Goal: Information Seeking & Learning: Find specific fact

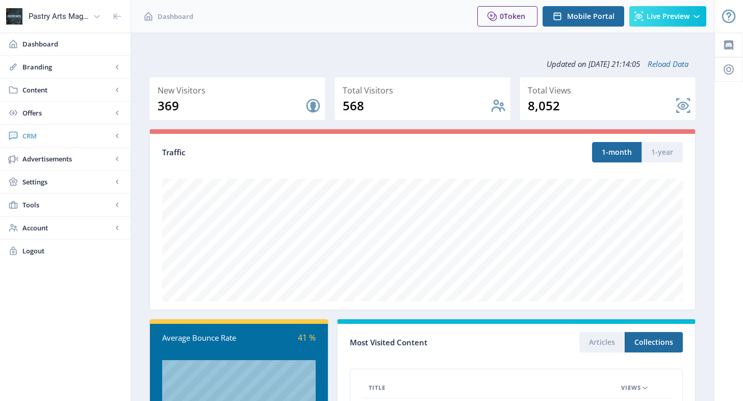
click at [38, 135] on span "CRM" at bounding box center [67, 136] width 90 height 10
click at [42, 157] on span "Readers" at bounding box center [77, 159] width 88 height 10
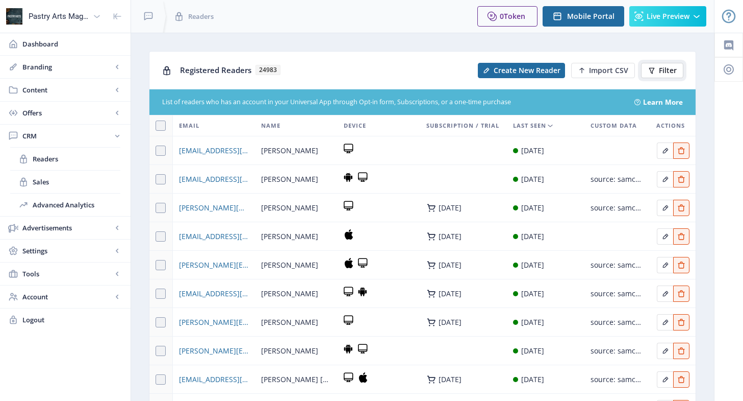
click at [665, 68] on span "Filter" at bounding box center [668, 70] width 18 height 8
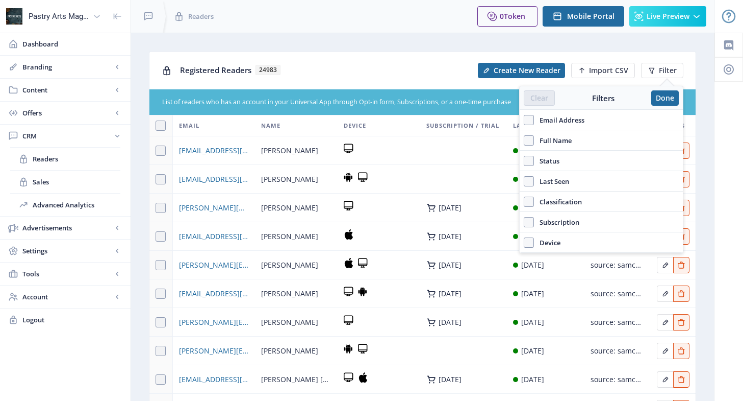
click at [565, 118] on span "Email Address" at bounding box center [559, 120] width 51 height 12
click at [525, 119] on input "Email Address" at bounding box center [524, 119] width 1 height 1
checkbox input "true"
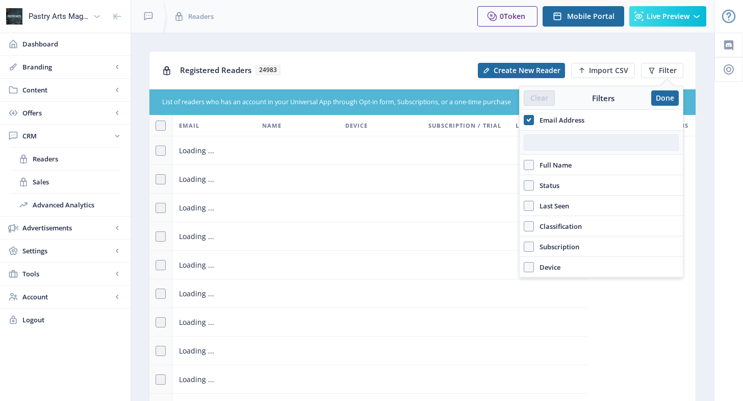
click at [560, 144] on input "text" at bounding box center [601, 142] width 155 height 16
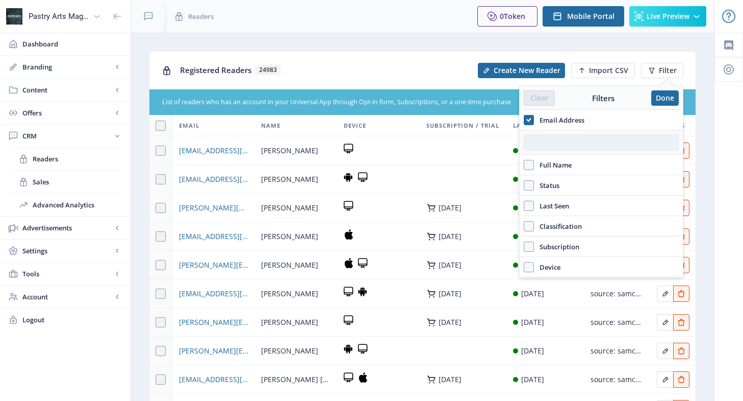
paste input "[EMAIL_ADDRESS][DOMAIN_NAME]"
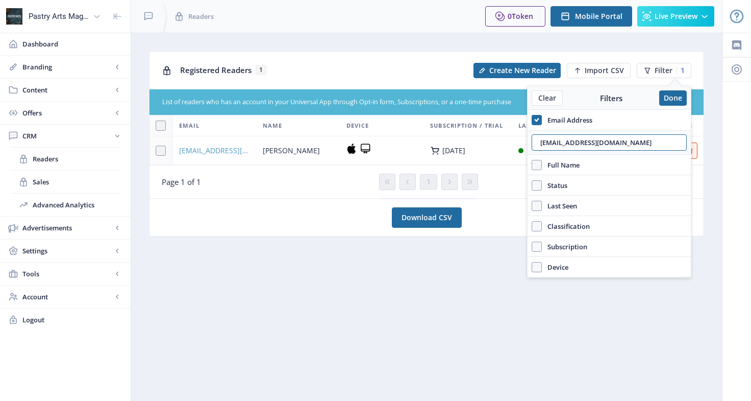
type input "[EMAIL_ADDRESS][DOMAIN_NAME]"
click at [227, 144] on span "[EMAIL_ADDRESS][DOMAIN_NAME]" at bounding box center [214, 150] width 71 height 12
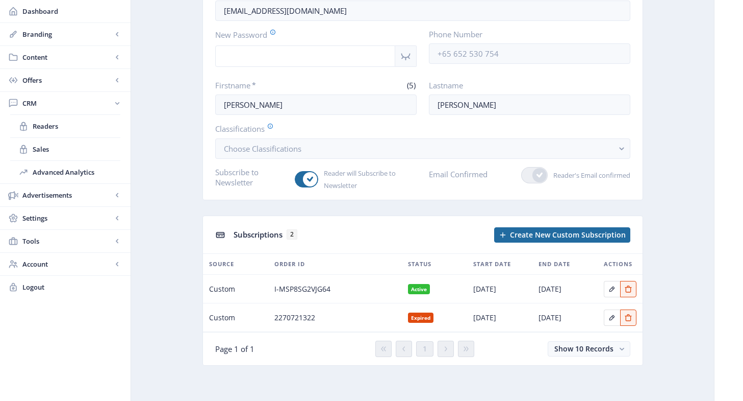
scroll to position [107, 0]
drag, startPoint x: 335, startPoint y: 287, endPoint x: 272, endPoint y: 289, distance: 63.3
click at [272, 289] on td "I-MSP8SG2VJG64" at bounding box center [335, 288] width 134 height 29
click at [280, 290] on span "I-MSP8SG2VJG64" at bounding box center [303, 288] width 56 height 12
click at [278, 287] on span "I-MSP8SG2VJG64" at bounding box center [303, 288] width 56 height 12
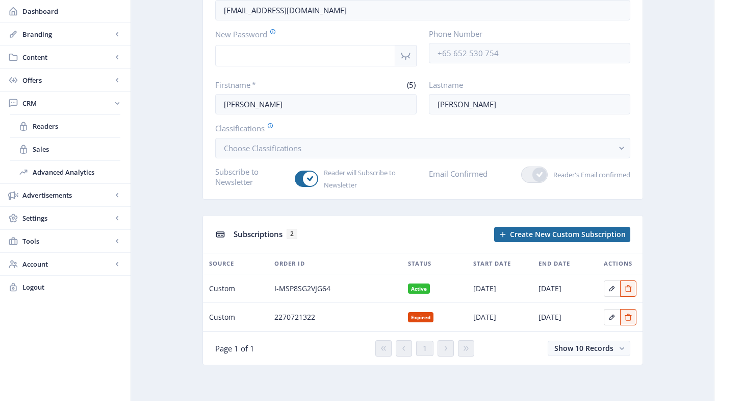
click at [268, 295] on tr "Custom I-MSP8SG2VJG64 Active [DATE] [DATE]" at bounding box center [423, 288] width 440 height 29
drag, startPoint x: 278, startPoint y: 287, endPoint x: 272, endPoint y: 288, distance: 5.7
click at [272, 288] on td "I-MSP8SG2VJG64" at bounding box center [335, 288] width 134 height 29
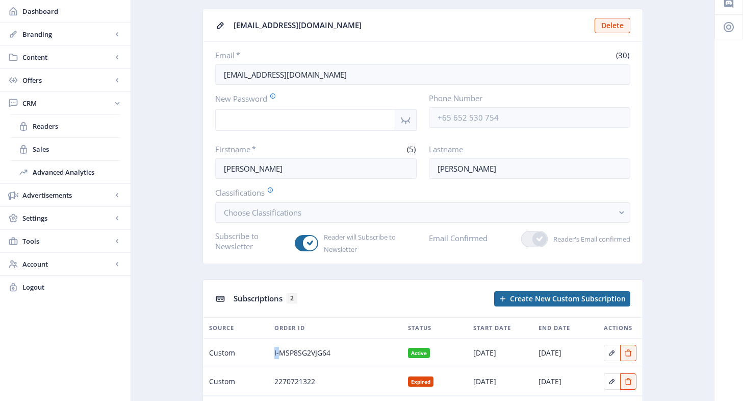
scroll to position [0, 0]
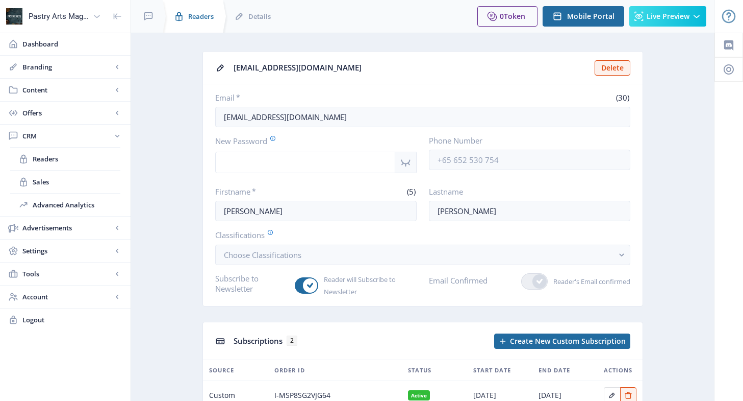
click at [193, 17] on span "Readers" at bounding box center [201, 16] width 26 height 10
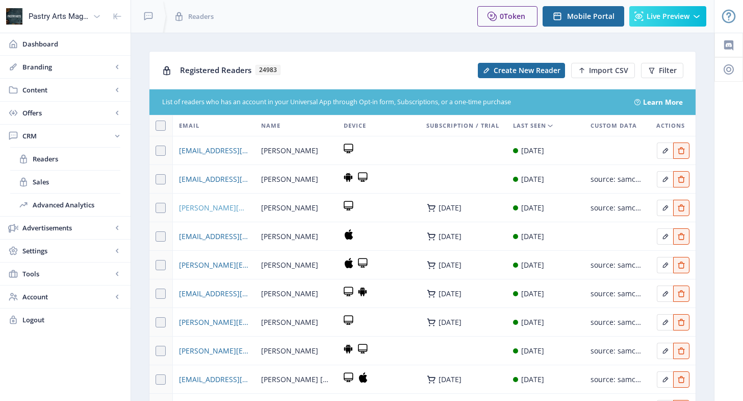
click at [225, 205] on span "[PERSON_NAME][DOMAIN_NAME][EMAIL_ADDRESS][PERSON_NAME][DOMAIN_NAME]" at bounding box center [214, 208] width 70 height 12
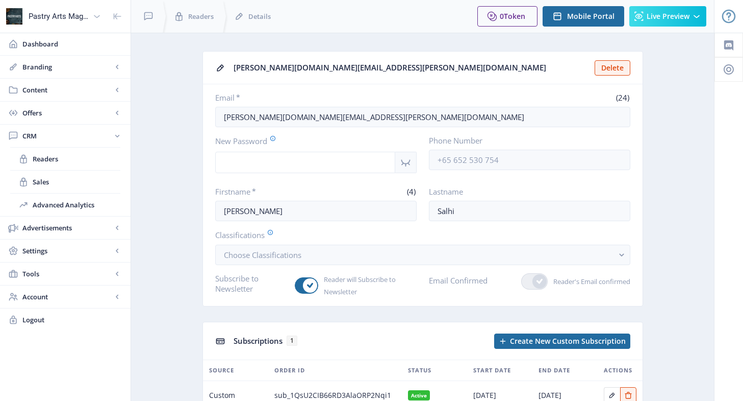
scroll to position [78, 0]
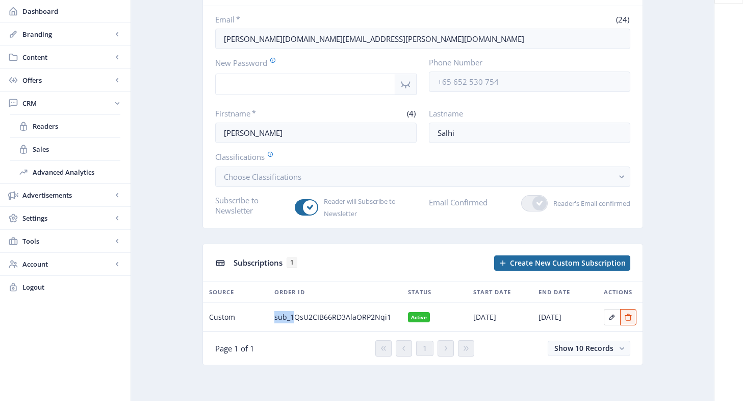
drag, startPoint x: 275, startPoint y: 317, endPoint x: 291, endPoint y: 317, distance: 16.8
click at [291, 317] on span "sub_1QsU2CIB66RD3AlaORP2Nqi1" at bounding box center [333, 317] width 117 height 12
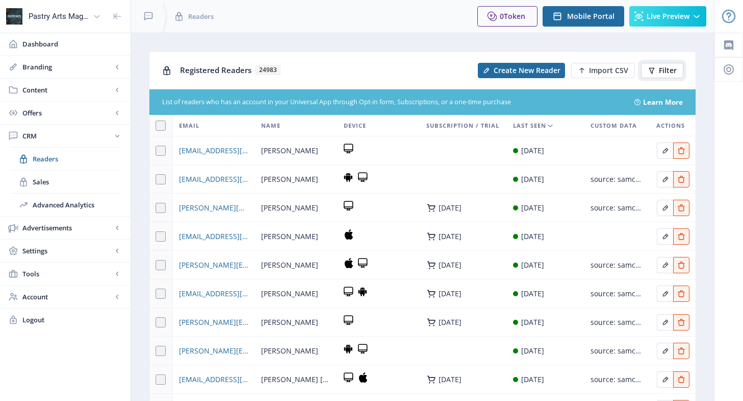
click at [659, 71] on span "Filter" at bounding box center [668, 70] width 18 height 8
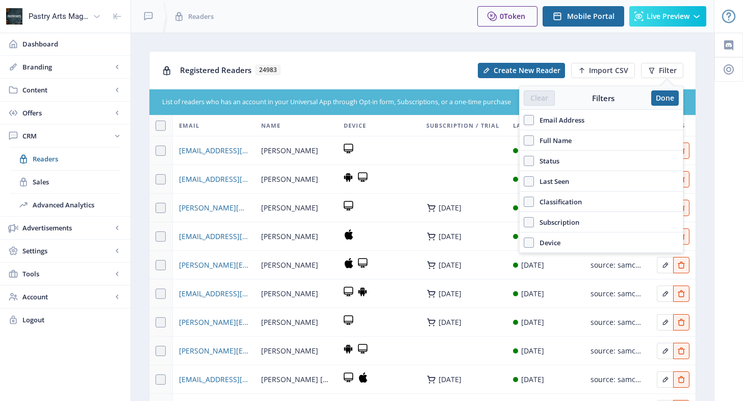
click at [581, 120] on span "Email Address" at bounding box center [559, 120] width 51 height 12
click at [525, 120] on input "Email Address" at bounding box center [524, 119] width 1 height 1
checkbox input "true"
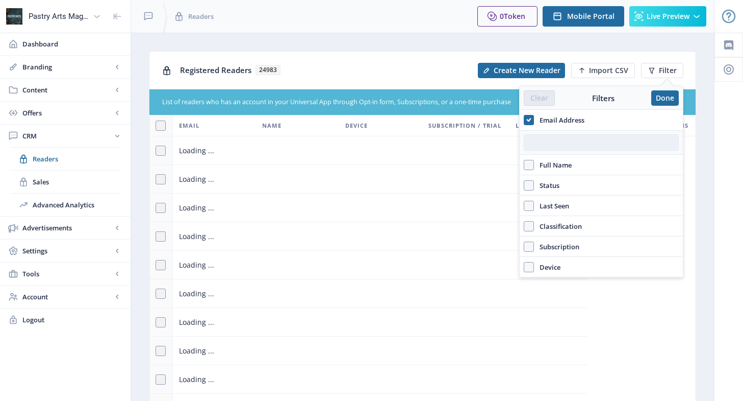
click at [564, 144] on input "text" at bounding box center [601, 142] width 155 height 16
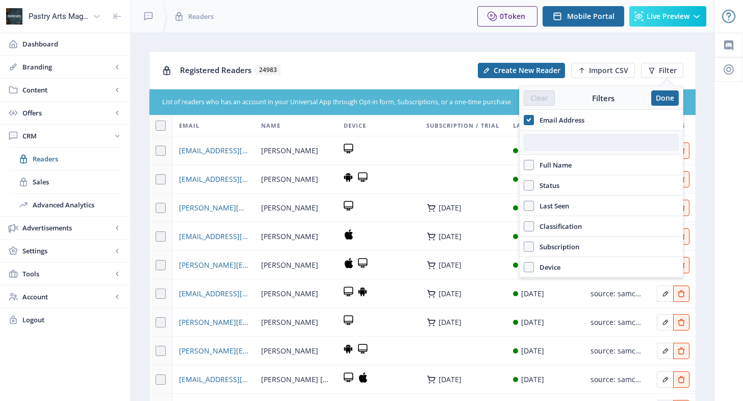
paste input "[EMAIL_ADDRESS][DOMAIN_NAME]"
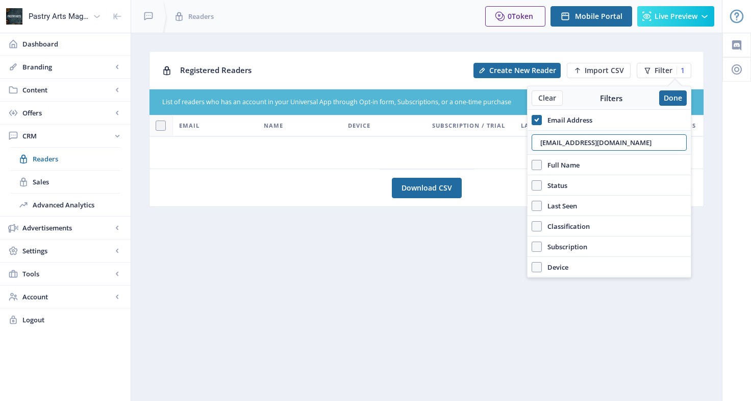
type input "[EMAIL_ADDRESS][DOMAIN_NAME]"
click at [454, 281] on nb-layout-column "Registered Readers Create New Reader Import CSV Filter 1 List of readers who ha…" at bounding box center [427, 217] width 592 height 368
drag, startPoint x: 608, startPoint y: 139, endPoint x: 530, endPoint y: 141, distance: 77.6
click at [530, 141] on div "[EMAIL_ADDRESS][DOMAIN_NAME]" at bounding box center [609, 142] width 163 height 24
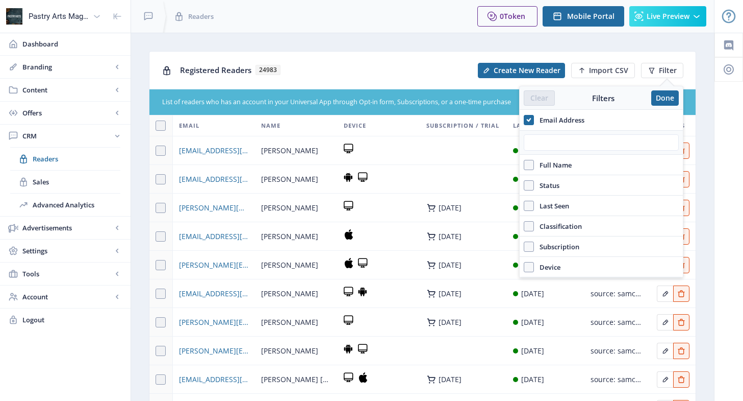
click at [551, 167] on span "Full Name" at bounding box center [553, 165] width 38 height 12
click at [525, 165] on input "Full Name" at bounding box center [524, 164] width 1 height 1
checkbox input "true"
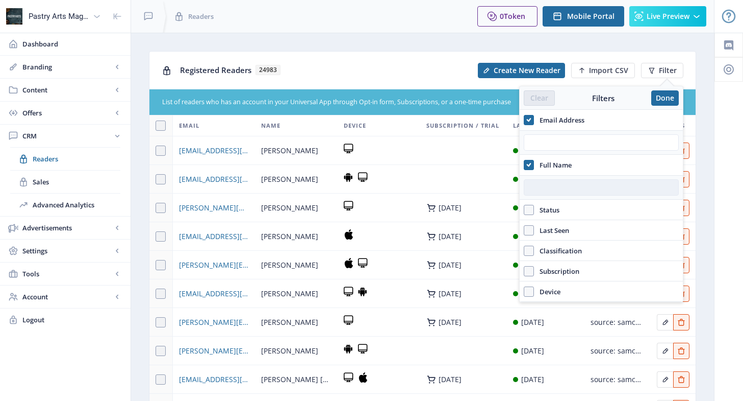
click at [546, 192] on input "text" at bounding box center [601, 187] width 155 height 16
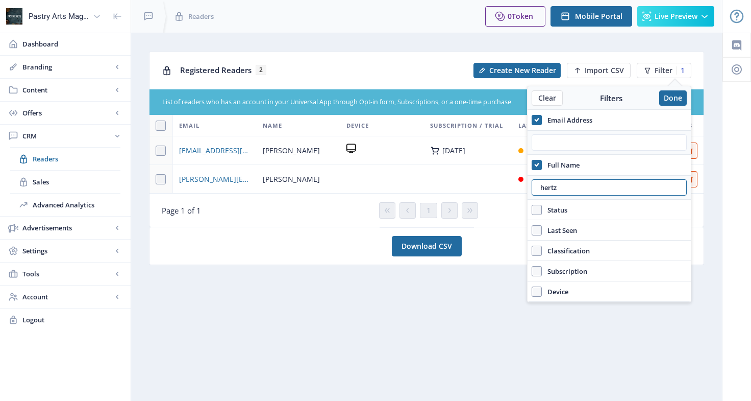
type input "hertz"
drag, startPoint x: 557, startPoint y: 185, endPoint x: 516, endPoint y: 185, distance: 40.8
click at [516, 185] on nb-layout "Pastry Arts Magazine Dashboard Branding App Appearance Brand Brief Pages SEO We…" at bounding box center [375, 200] width 751 height 401
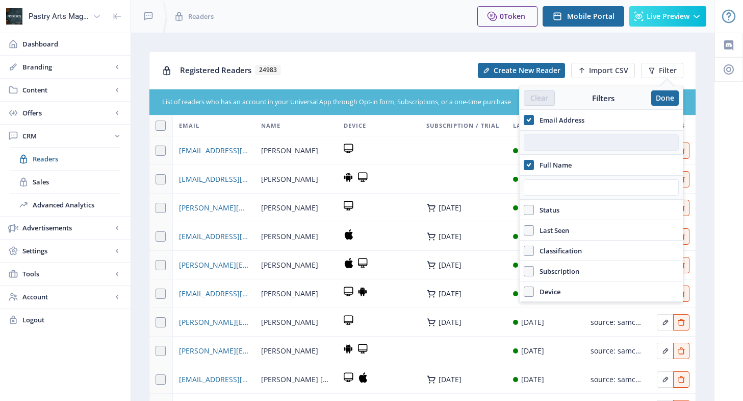
click at [568, 136] on input "text" at bounding box center [601, 142] width 155 height 16
paste input "[EMAIL_ADDRESS][DOMAIN_NAME]"
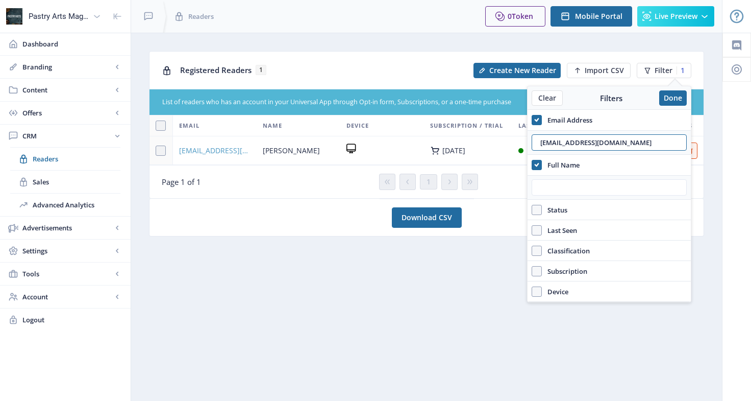
type input "[EMAIL_ADDRESS][DOMAIN_NAME]"
click at [213, 151] on span "[EMAIL_ADDRESS][DOMAIN_NAME]" at bounding box center [214, 150] width 71 height 12
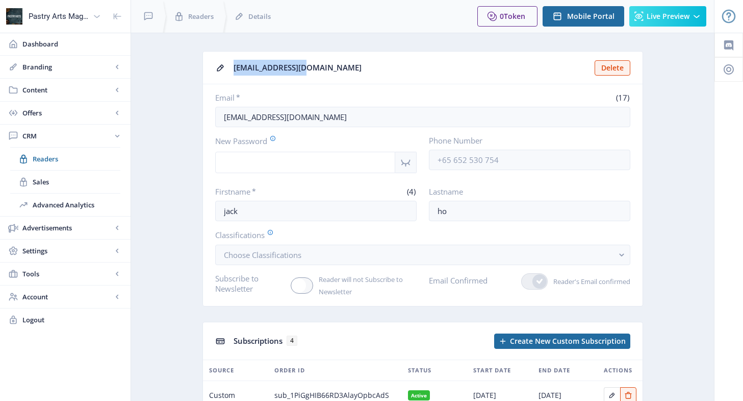
drag, startPoint x: 328, startPoint y: 68, endPoint x: 227, endPoint y: 68, distance: 100.5
click at [227, 68] on nb-card-header "[EMAIL_ADDRESS][DOMAIN_NAME] Delete" at bounding box center [423, 68] width 440 height 33
drag, startPoint x: 454, startPoint y: 214, endPoint x: 437, endPoint y: 214, distance: 16.8
click at [437, 214] on input "ho" at bounding box center [530, 211] width 202 height 20
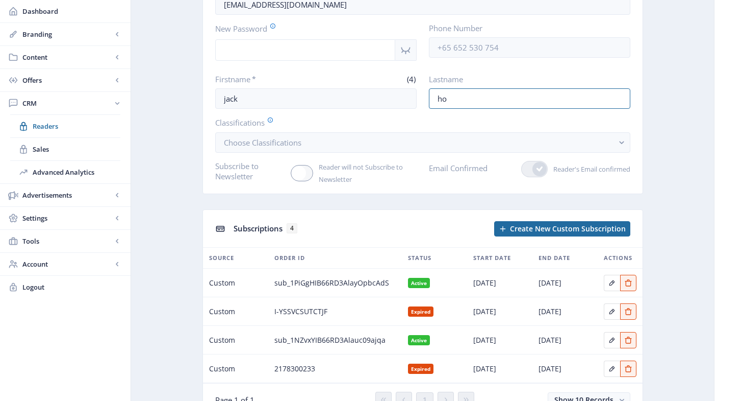
scroll to position [153, 0]
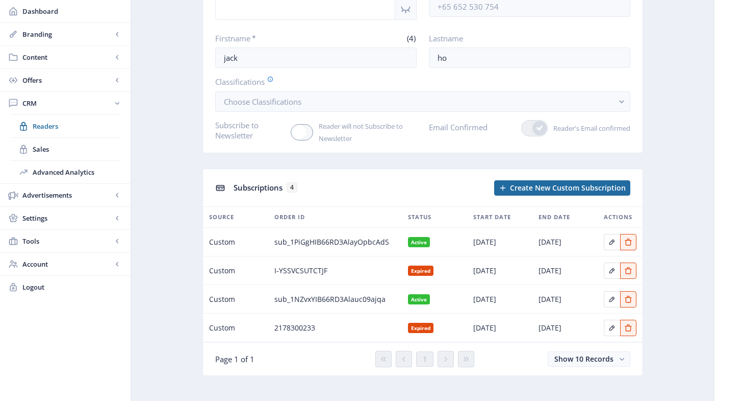
click at [276, 299] on span "sub_1NZvxYIB66RD3Alauc09ajqa" at bounding box center [330, 299] width 111 height 12
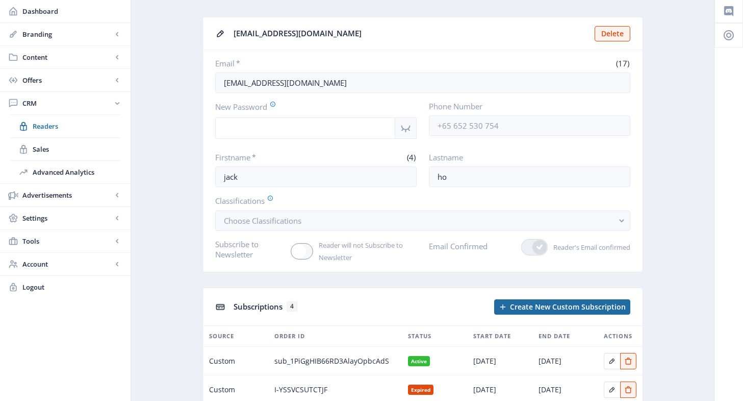
scroll to position [0, 0]
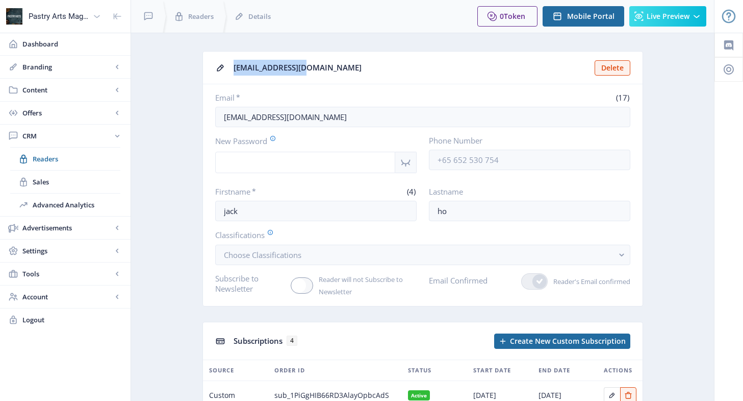
drag, startPoint x: 332, startPoint y: 63, endPoint x: 233, endPoint y: 71, distance: 99.3
click at [233, 71] on nb-card-header "[EMAIL_ADDRESS][DOMAIN_NAME] Delete" at bounding box center [423, 68] width 440 height 33
copy div "[EMAIL_ADDRESS][DOMAIN_NAME]"
